Goal: Information Seeking & Learning: Learn about a topic

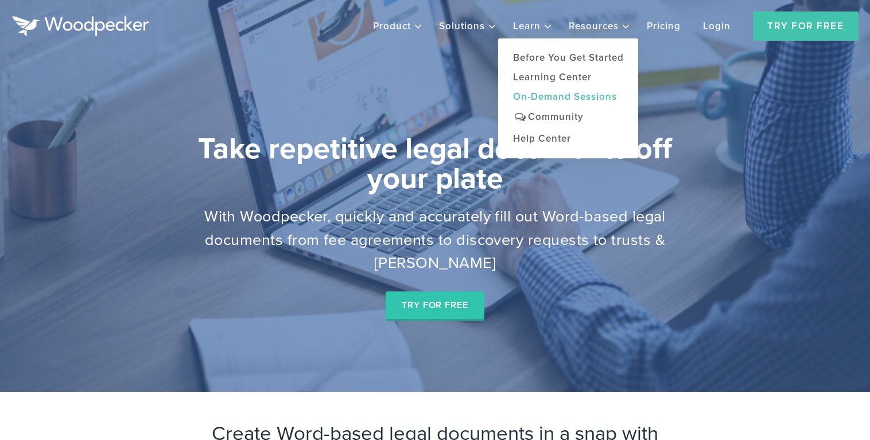
click at [549, 104] on link "On-demand Sessions" at bounding box center [568, 97] width 140 height 20
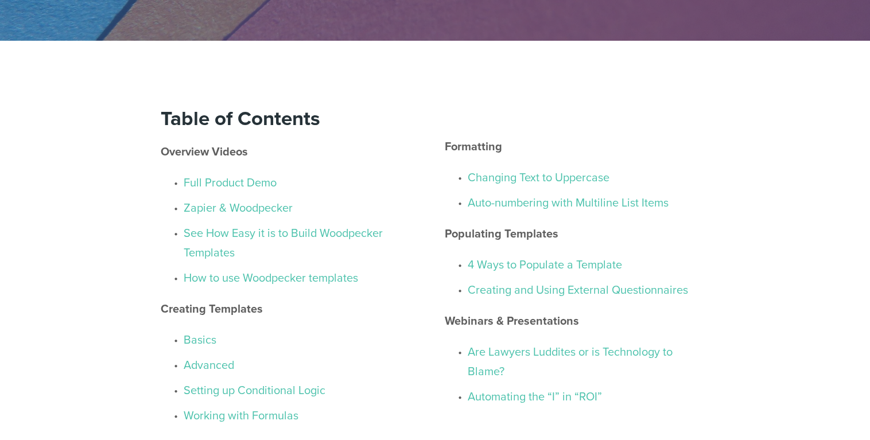
scroll to position [172, 0]
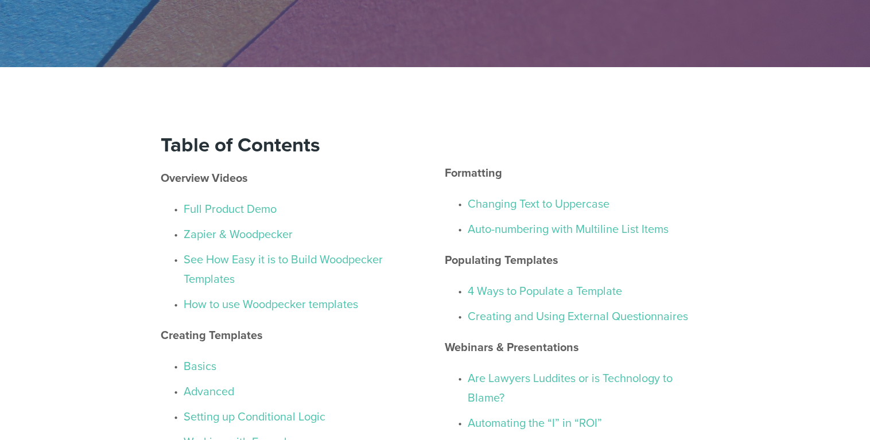
click at [261, 216] on link "Full Product Demo" at bounding box center [230, 208] width 93 height 17
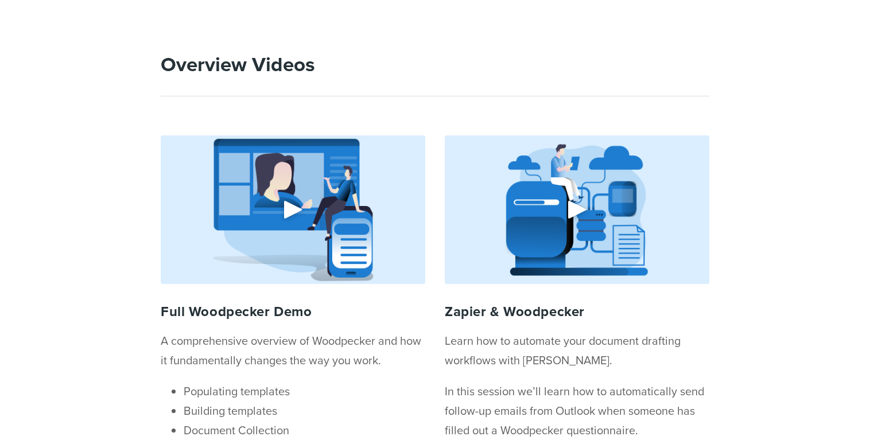
scroll to position [770, 0]
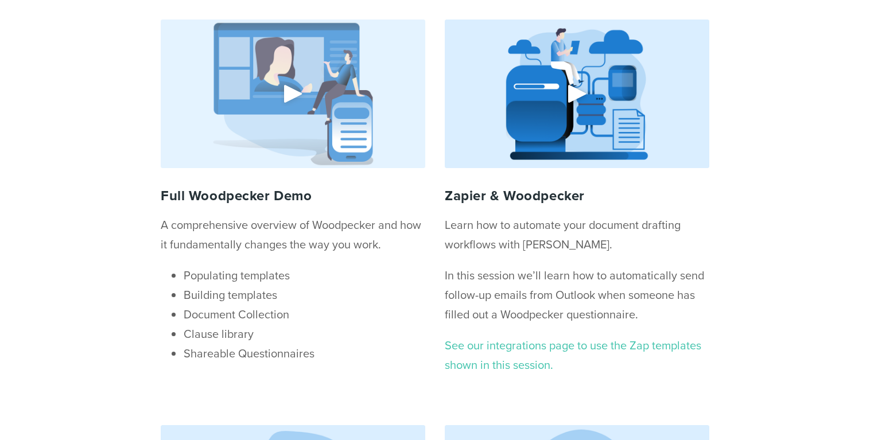
click at [301, 113] on div at bounding box center [293, 94] width 265 height 149
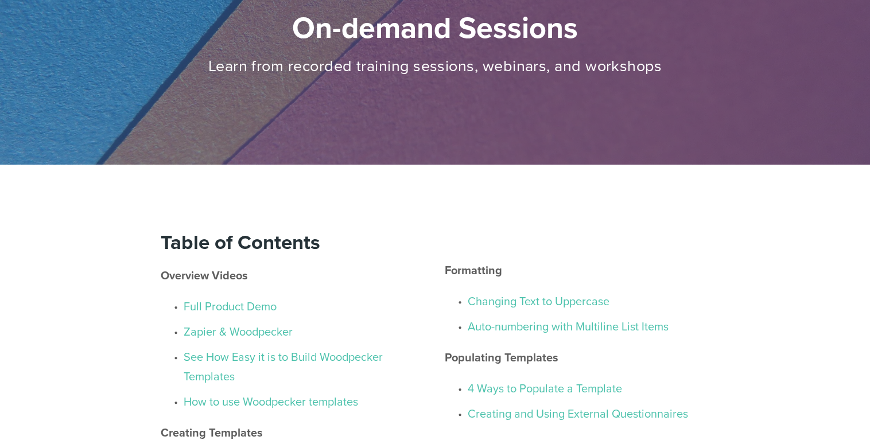
scroll to position [0, 0]
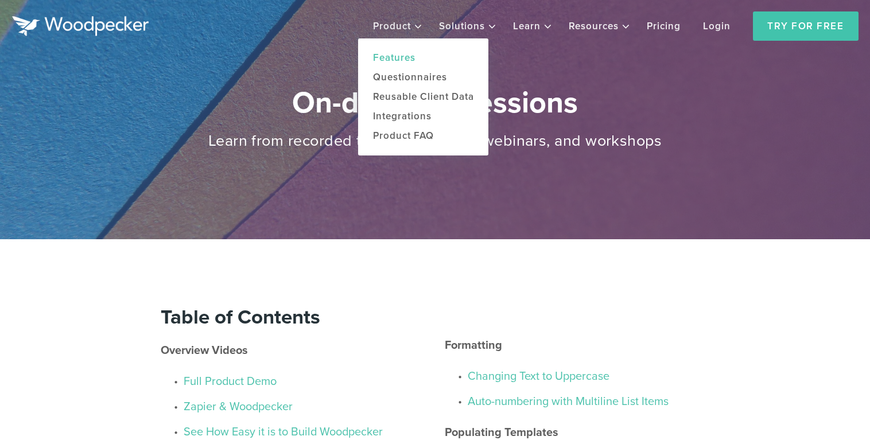
click at [394, 61] on link "Features" at bounding box center [423, 58] width 130 height 20
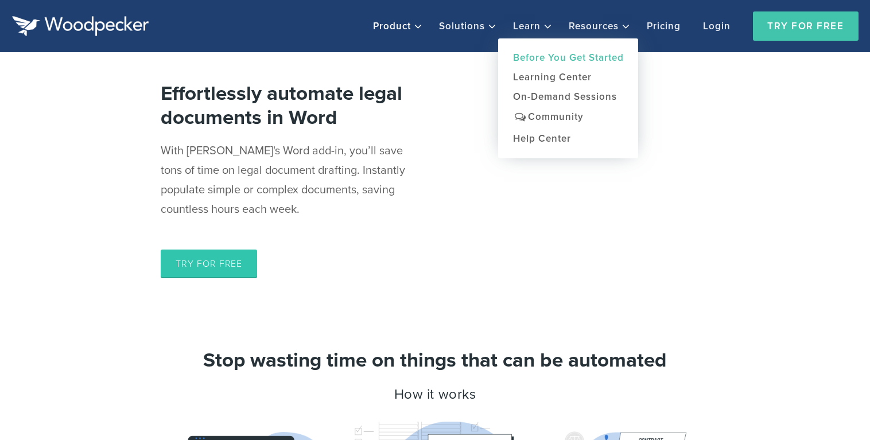
click at [528, 53] on div "Before You Get Started Learning Center On-demand Sessions Community Help Center" at bounding box center [568, 98] width 140 height 120
click at [528, 53] on link "Before You Get Started" at bounding box center [568, 58] width 140 height 20
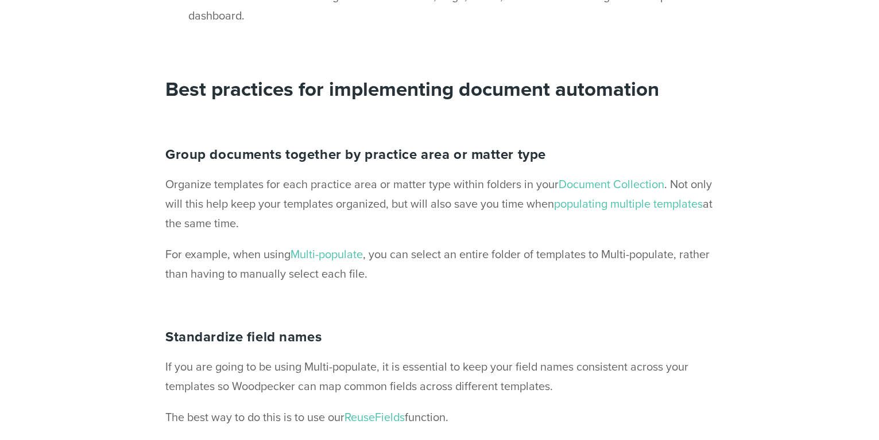
scroll to position [631, 0]
